Goal: Check status: Check status

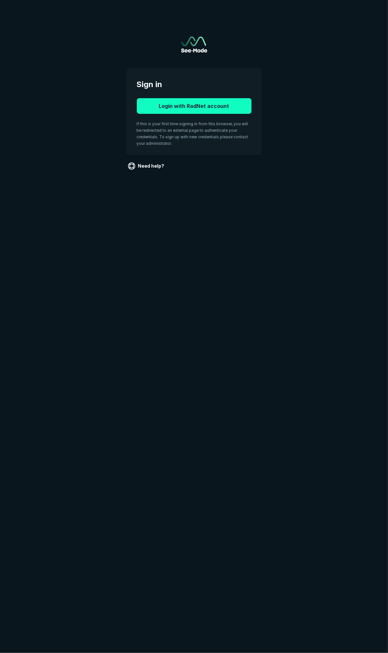
click at [229, 107] on button "Login with RadNet account" at bounding box center [194, 106] width 115 height 16
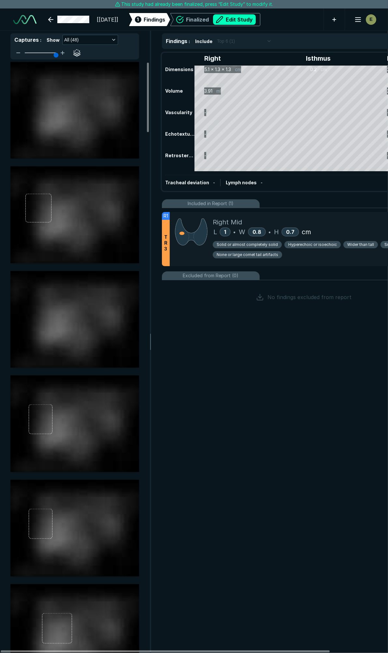
scroll to position [3623, 2585]
